Goal: Task Accomplishment & Management: Manage account settings

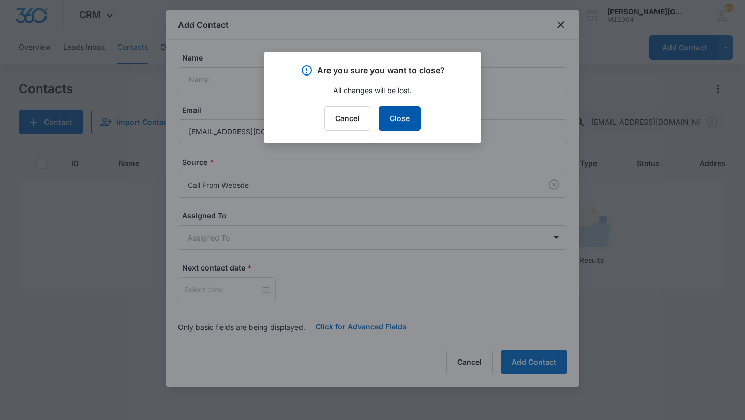
click at [420, 129] on button "Close" at bounding box center [400, 118] width 42 height 25
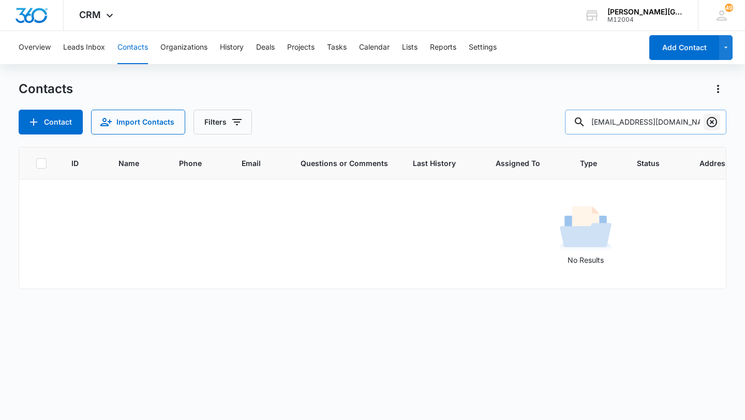
click at [715, 121] on icon "Clear" at bounding box center [712, 122] width 10 height 10
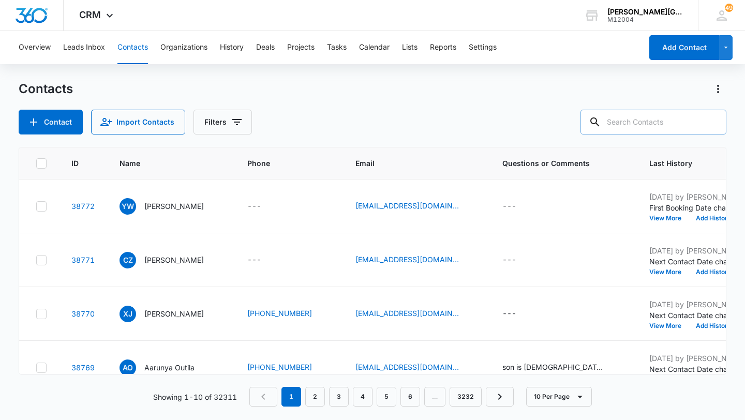
paste input "[EMAIL_ADDRESS][DOMAIN_NAME]"
type input "[EMAIL_ADDRESS][DOMAIN_NAME]"
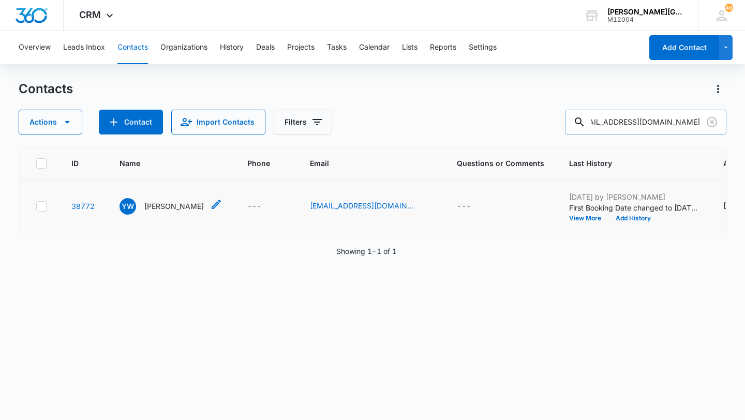
click at [173, 212] on p "[PERSON_NAME]" at bounding box center [173, 206] width 59 height 11
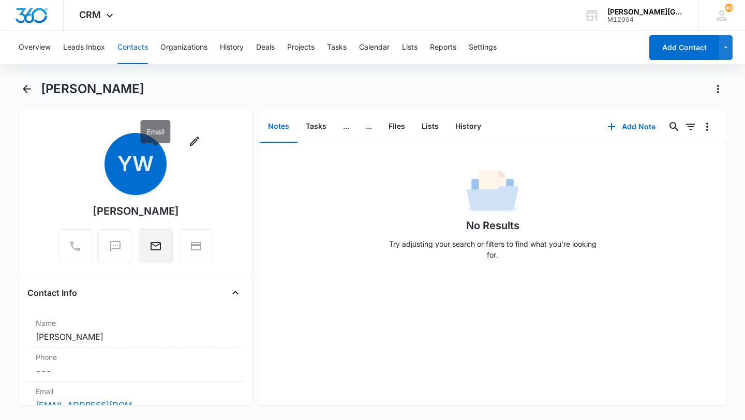
scroll to position [94, 0]
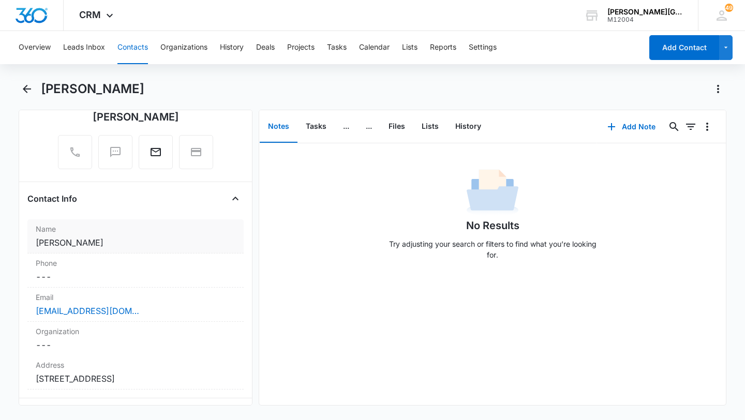
click at [145, 235] on div "Name Cancel Save Changes [PERSON_NAME]" at bounding box center [135, 236] width 216 height 34
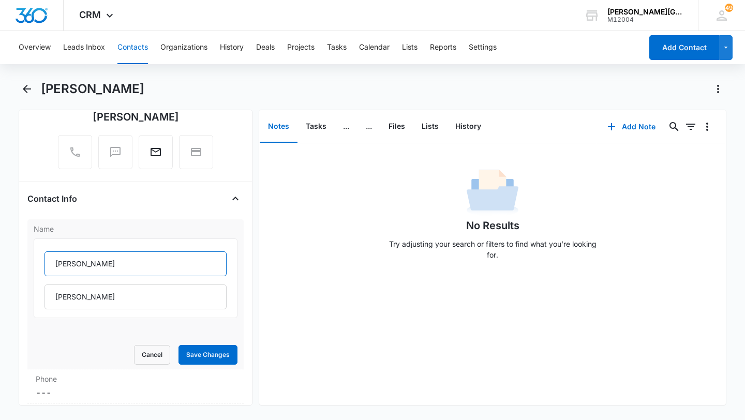
click at [61, 261] on input "[PERSON_NAME]" at bounding box center [135, 263] width 182 height 25
paste input "[PERSON_NAME]"
click at [77, 267] on input "[PERSON_NAME]" at bounding box center [135, 263] width 182 height 25
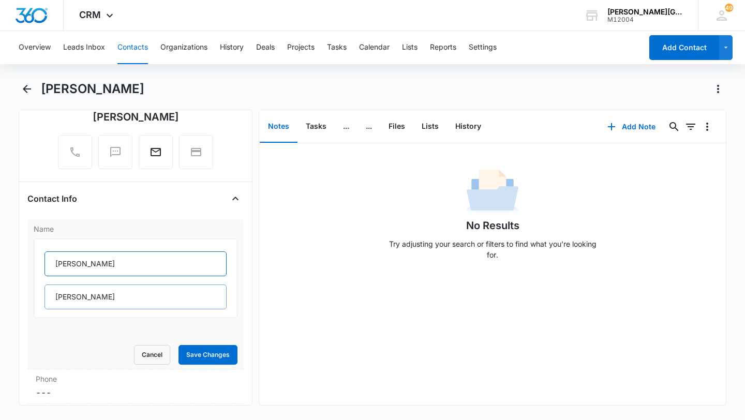
type input "[PERSON_NAME]"
click at [64, 303] on input "[PERSON_NAME]" at bounding box center [135, 297] width 182 height 25
paste input "Du"
type input "Du"
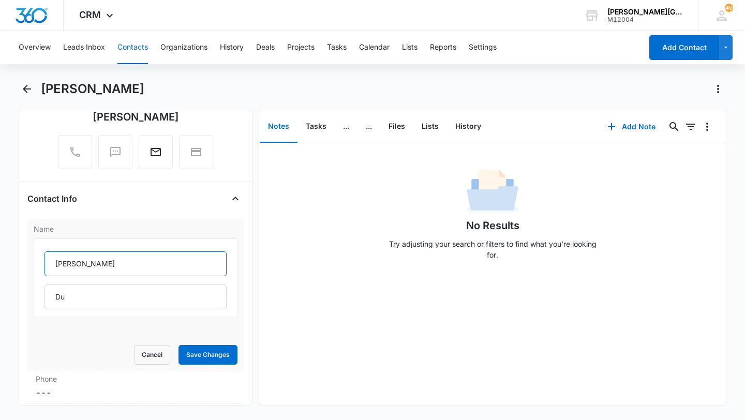
click at [78, 268] on input "[PERSON_NAME]" at bounding box center [135, 263] width 182 height 25
type input "[PERSON_NAME]"
drag, startPoint x: 101, startPoint y: 120, endPoint x: 174, endPoint y: 120, distance: 72.4
click at [174, 120] on div "Remove YW [PERSON_NAME]" at bounding box center [135, 104] width 155 height 130
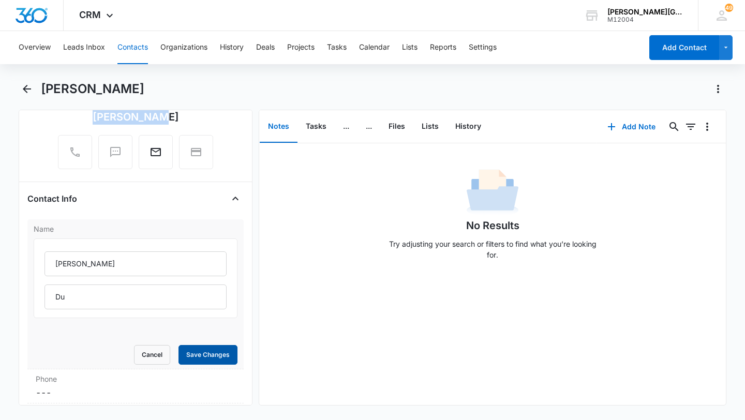
copy div "[PERSON_NAME]"
click at [210, 351] on button "Save Changes" at bounding box center [207, 355] width 59 height 20
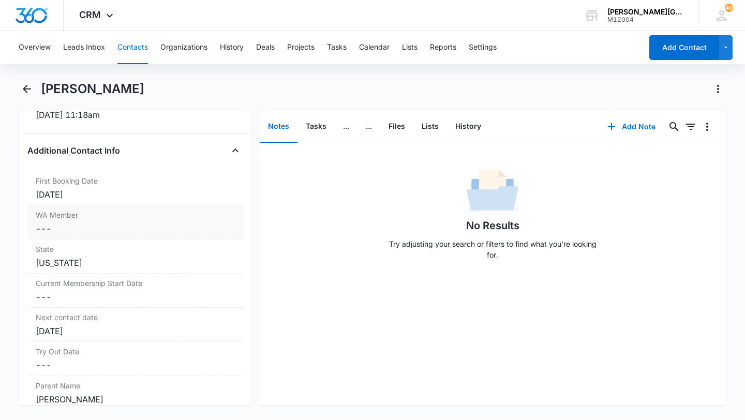
scroll to position [893, 0]
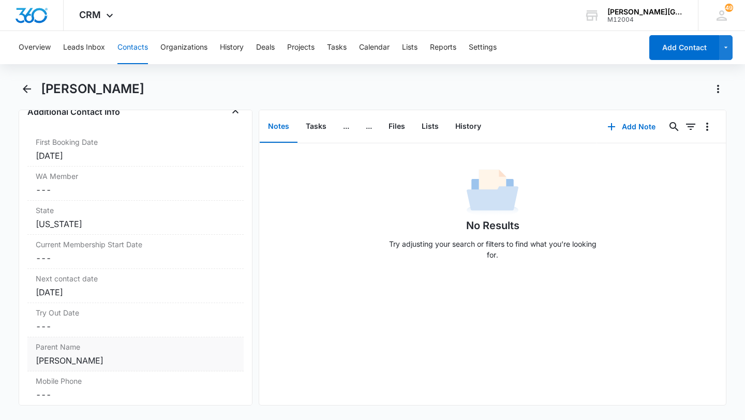
click at [98, 351] on label "Parent Name" at bounding box center [136, 346] width 200 height 11
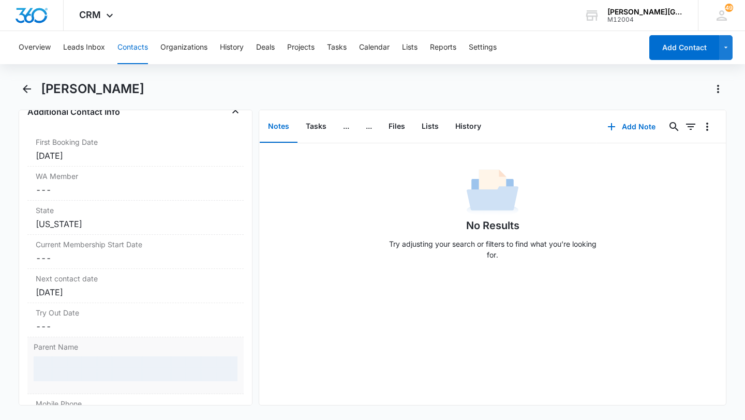
scroll to position [846, 0]
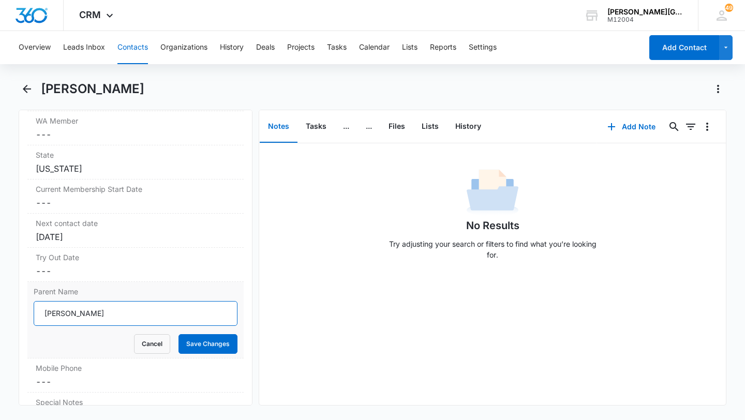
click at [92, 316] on input "[PERSON_NAME]" at bounding box center [136, 313] width 204 height 25
paste input "[PERSON_NAME]"
type input "[PERSON_NAME] & [PERSON_NAME]"
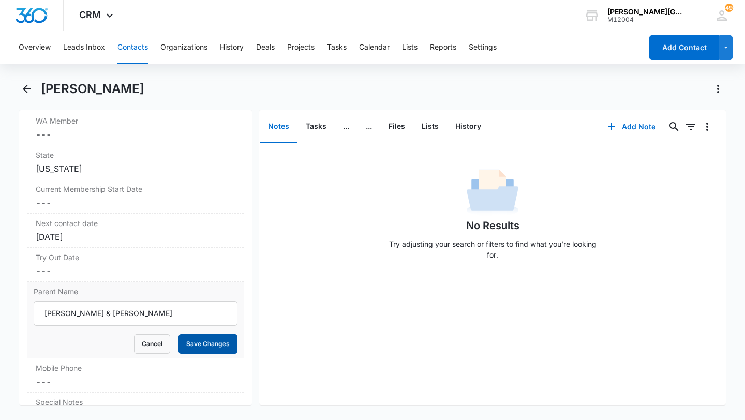
click at [198, 339] on button "Save Changes" at bounding box center [207, 344] width 59 height 20
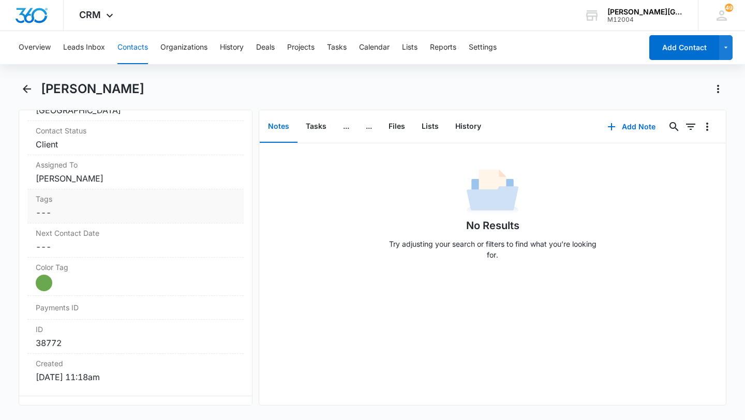
scroll to position [356, 0]
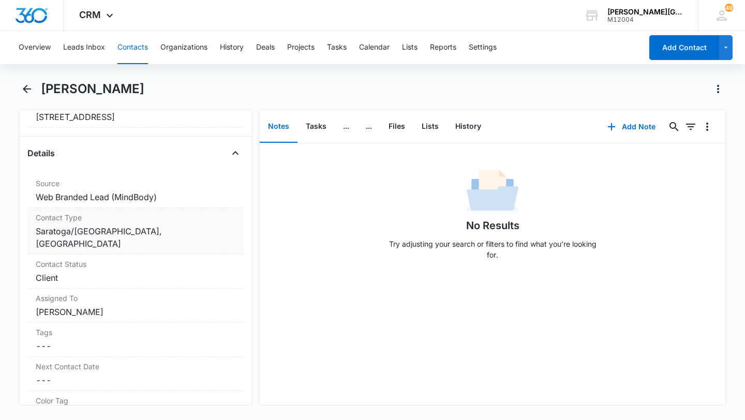
click at [186, 243] on dd "Cancel Save Changes Saratoga/[GEOGRAPHIC_DATA], [GEOGRAPHIC_DATA] - [GEOGRAPHIC…" at bounding box center [136, 237] width 200 height 25
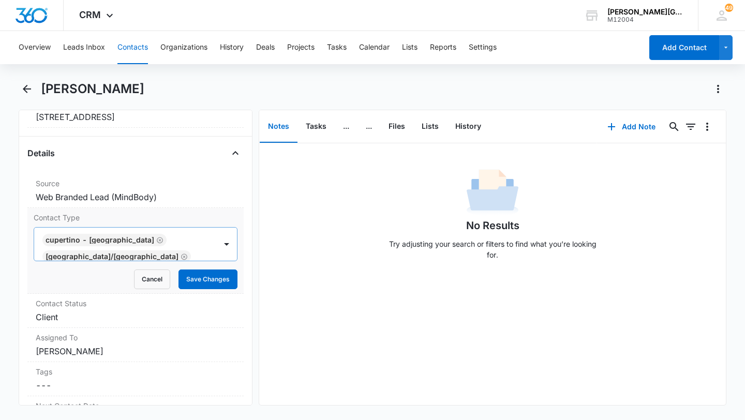
click at [177, 248] on div "Cupertino - [GEOGRAPHIC_DATA] [GEOGRAPHIC_DATA]/[GEOGRAPHIC_DATA]" at bounding box center [125, 244] width 182 height 33
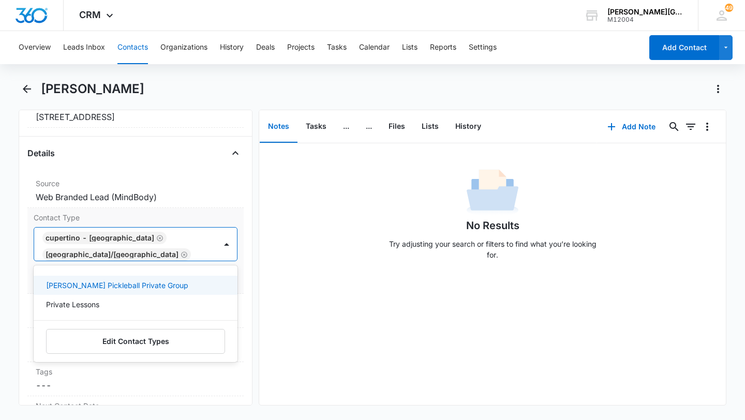
type input "priv"
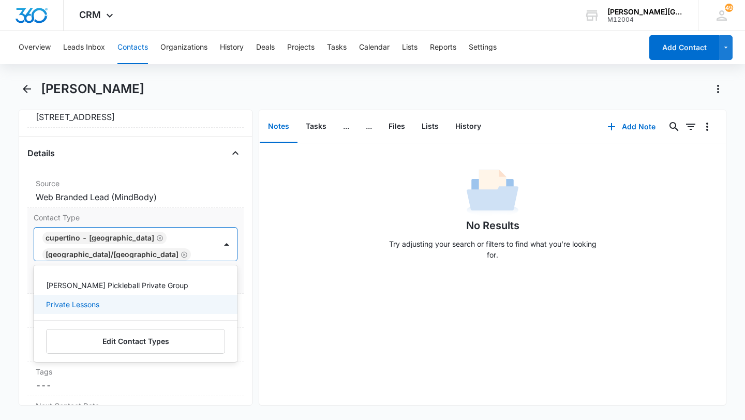
click at [132, 299] on div "Private Lessons" at bounding box center [134, 304] width 177 height 11
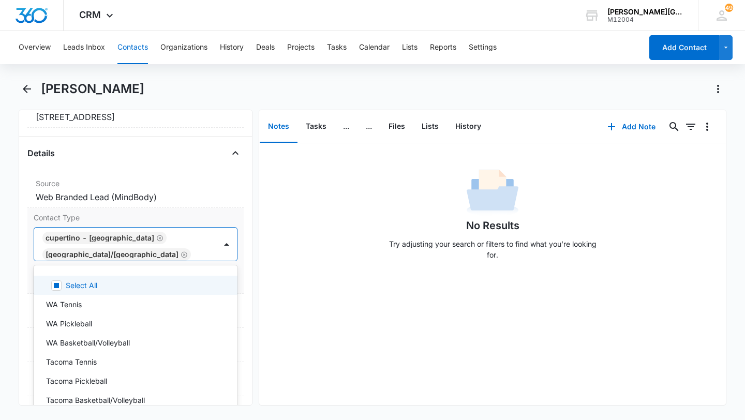
click at [202, 259] on div "Cupertino - [GEOGRAPHIC_DATA] [GEOGRAPHIC_DATA]/[GEOGRAPHIC_DATA] Private Lesso…" at bounding box center [125, 244] width 182 height 33
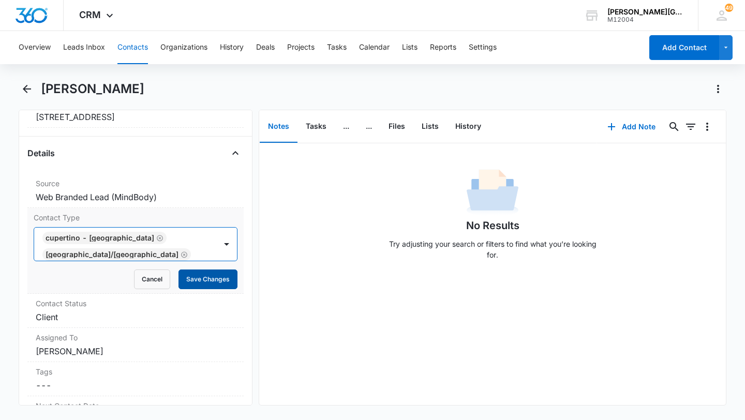
click at [211, 276] on button "Save Changes" at bounding box center [207, 280] width 59 height 20
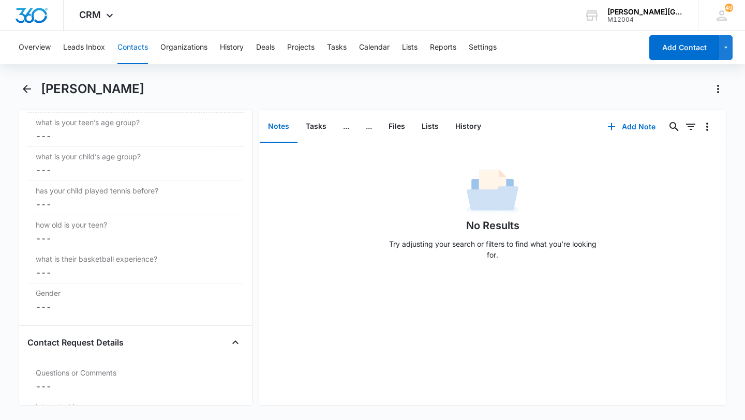
scroll to position [2477, 0]
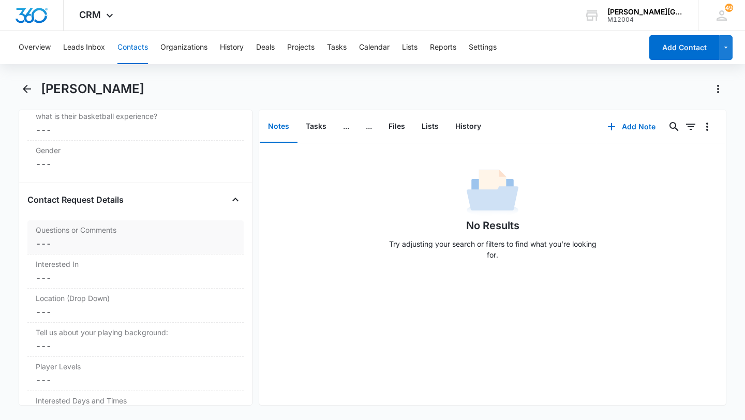
click at [126, 237] on dd "Cancel Save Changes ---" at bounding box center [136, 243] width 200 height 12
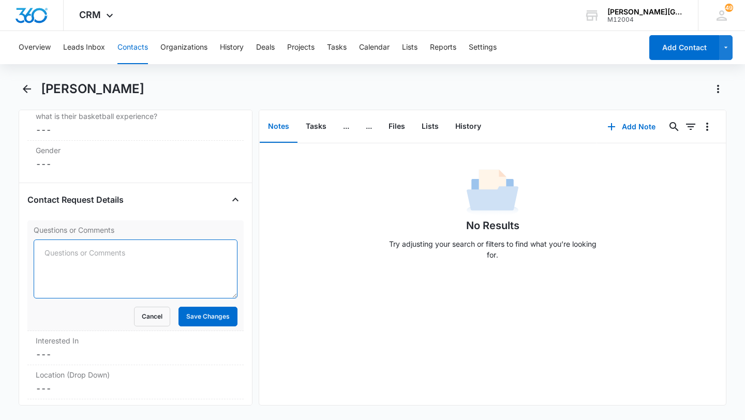
click at [189, 240] on textarea "Questions or Comments" at bounding box center [136, 269] width 204 height 59
paste textarea "[PERSON_NAME] is [DEMOGRAPHIC_DATA], he just started learning tennis and had a …"
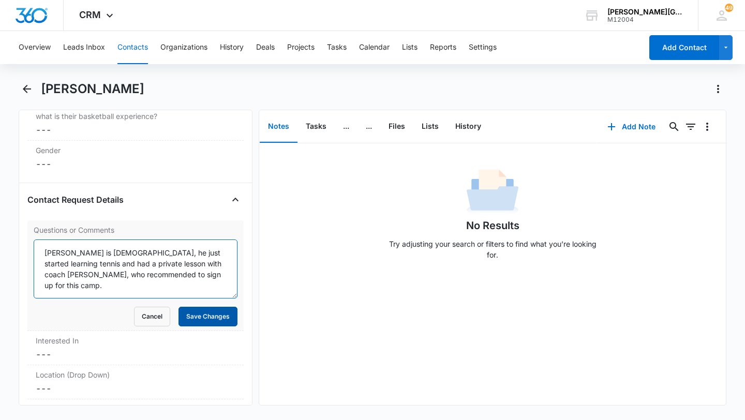
type textarea "[PERSON_NAME] is [DEMOGRAPHIC_DATA], he just started learning tennis and had a …"
click at [198, 307] on button "Save Changes" at bounding box center [207, 317] width 59 height 20
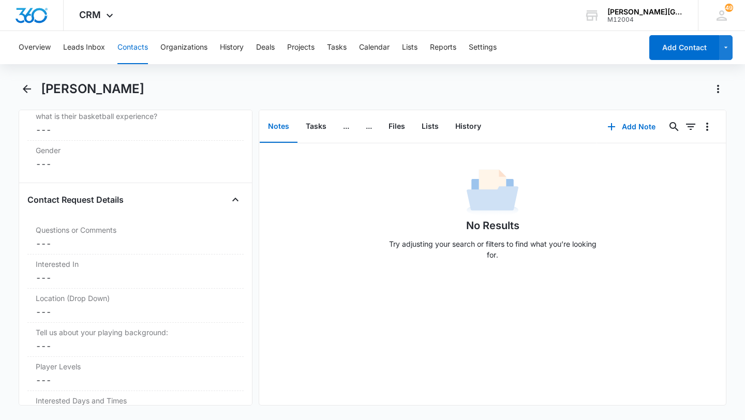
click at [143, 48] on button "Contacts" at bounding box center [132, 47] width 31 height 33
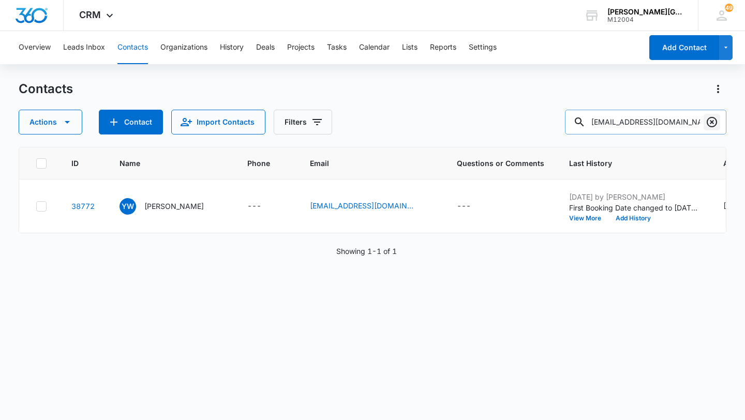
click at [707, 120] on icon "Clear" at bounding box center [712, 122] width 10 height 10
